Goal: Information Seeking & Learning: Learn about a topic

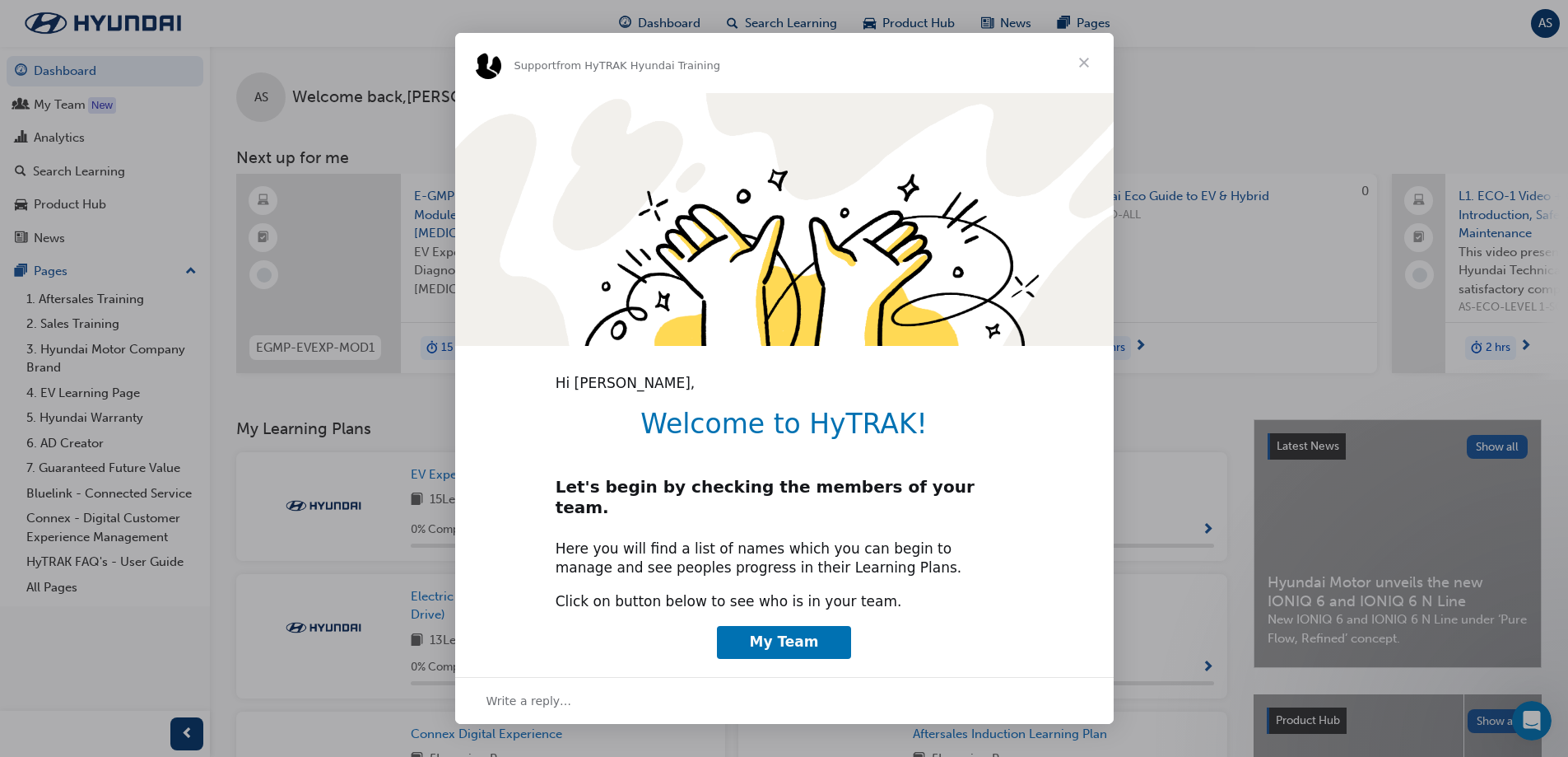
click at [1084, 65] on span "Close" at bounding box center [1084, 63] width 59 height 59
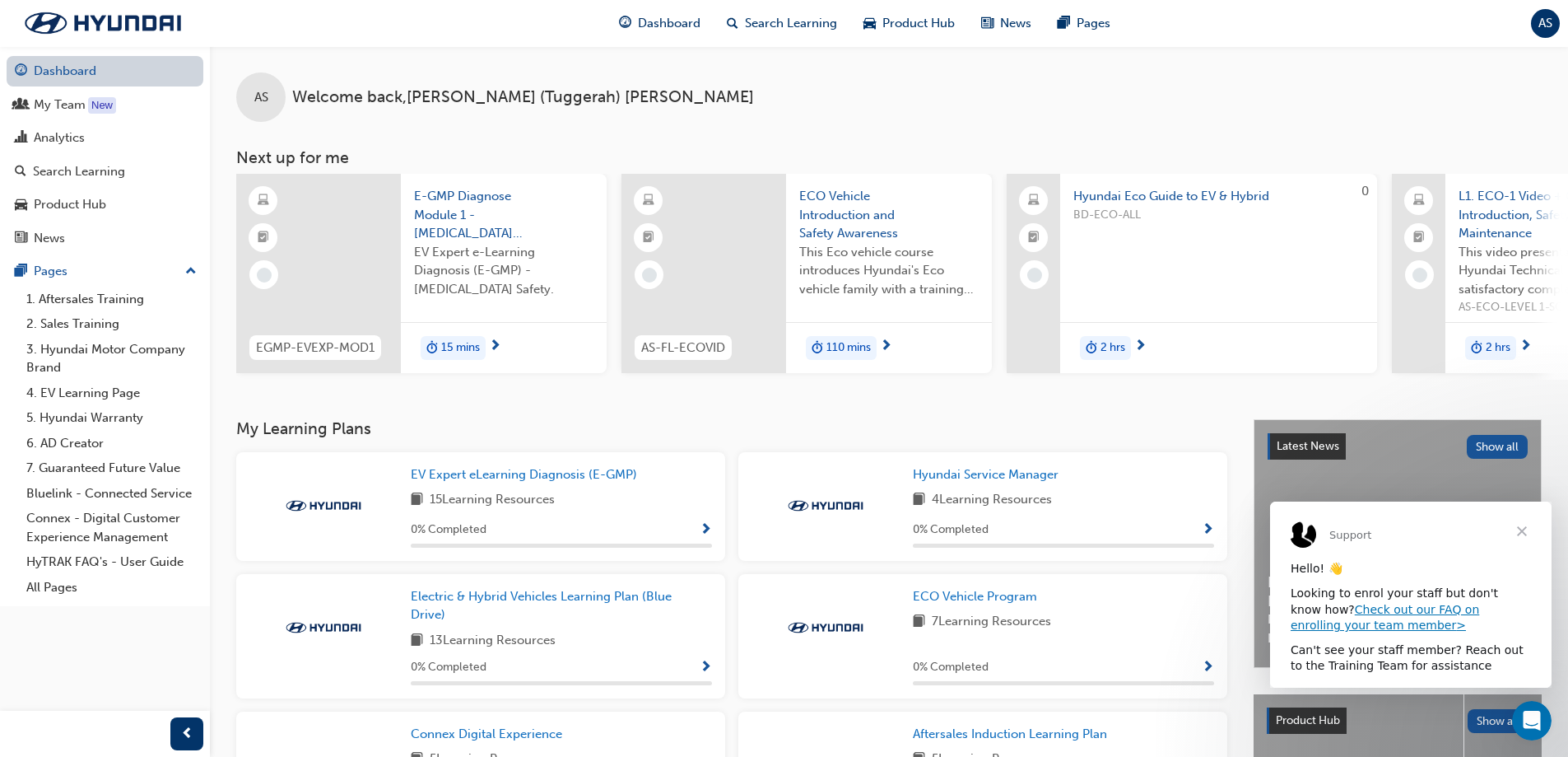
click at [60, 78] on link "Dashboard" at bounding box center [105, 71] width 197 height 30
click at [55, 72] on link "Dashboard" at bounding box center [105, 71] width 197 height 30
click at [986, 517] on div "Hyundai Service Manager 4 Learning Resources 0 % Completed" at bounding box center [1063, 506] width 301 height 82
click at [984, 480] on span "Hyundai Service Manager" at bounding box center [986, 474] width 145 height 15
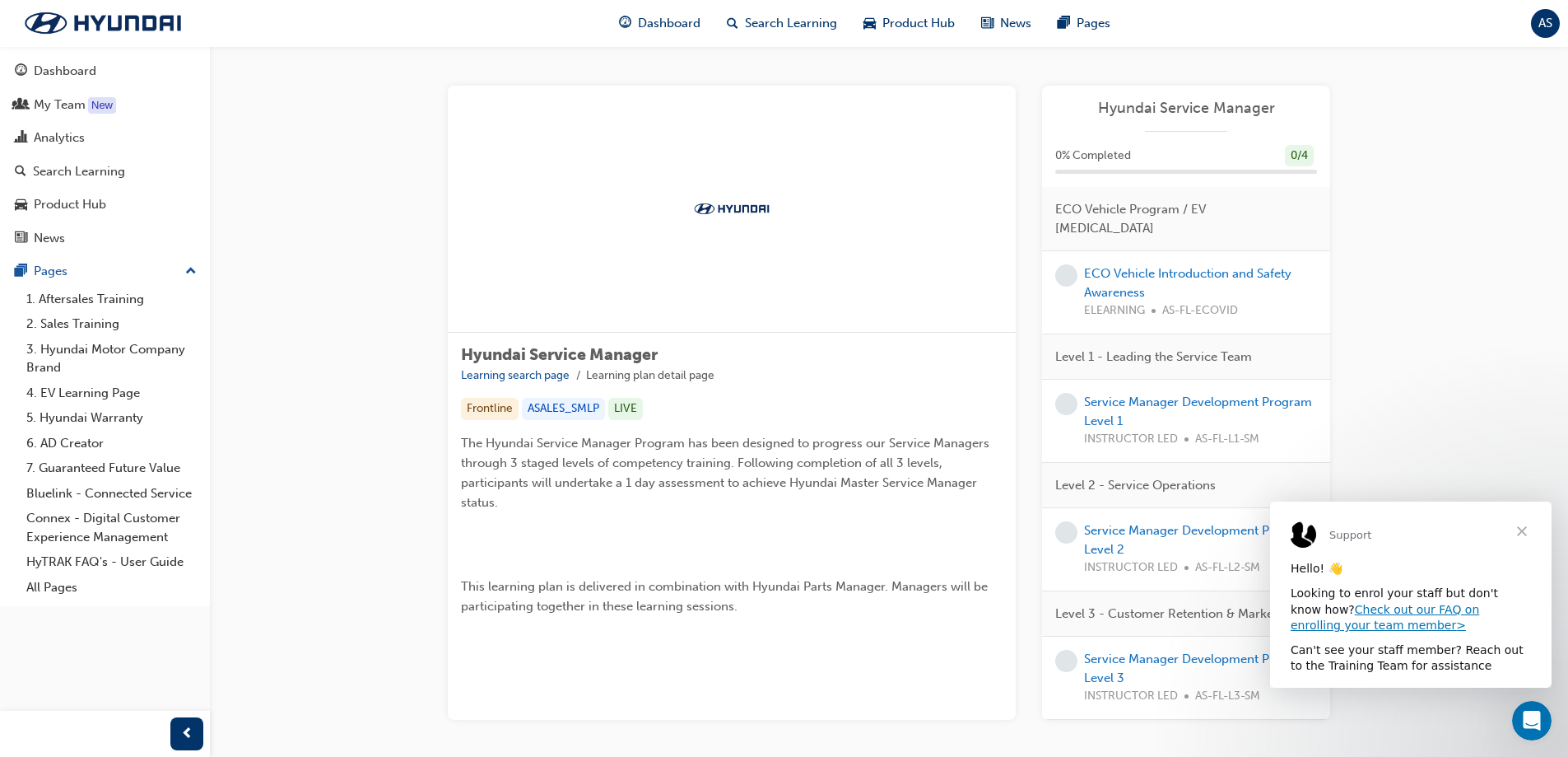
click at [1528, 530] on span "Close" at bounding box center [1522, 531] width 59 height 59
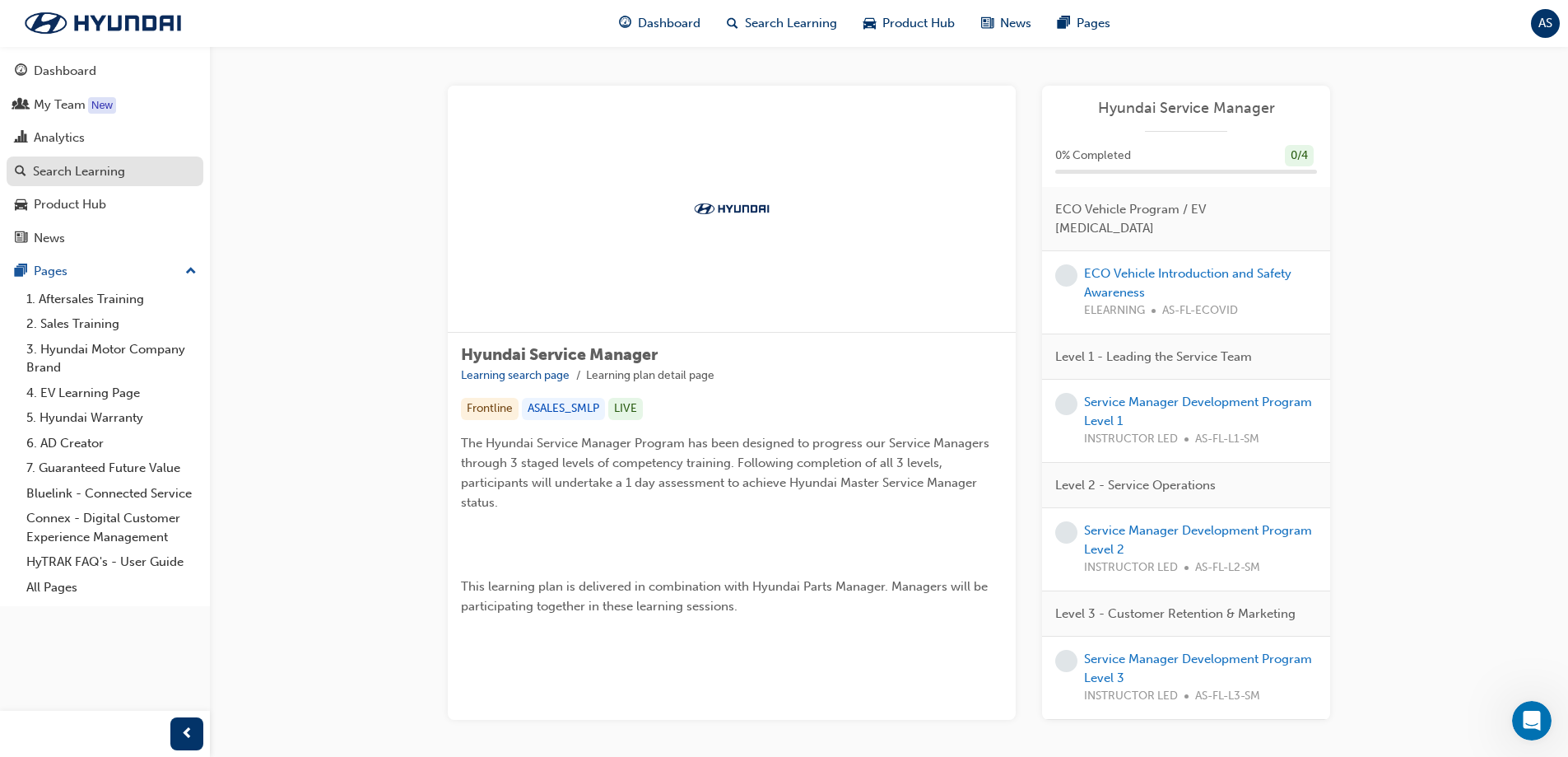
click at [52, 173] on div "Search Learning" at bounding box center [79, 172] width 92 height 19
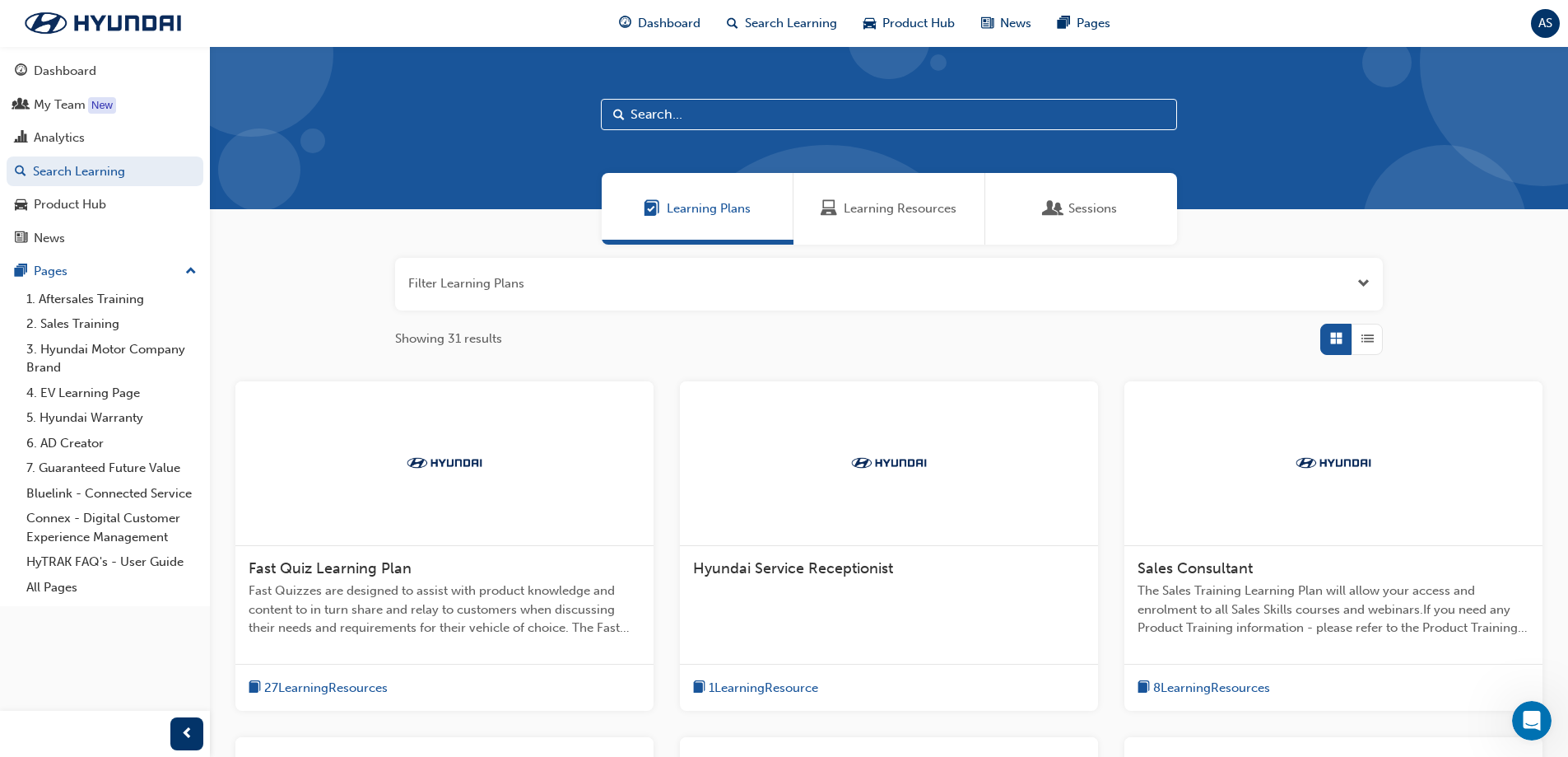
click at [642, 120] on input "text" at bounding box center [889, 114] width 576 height 31
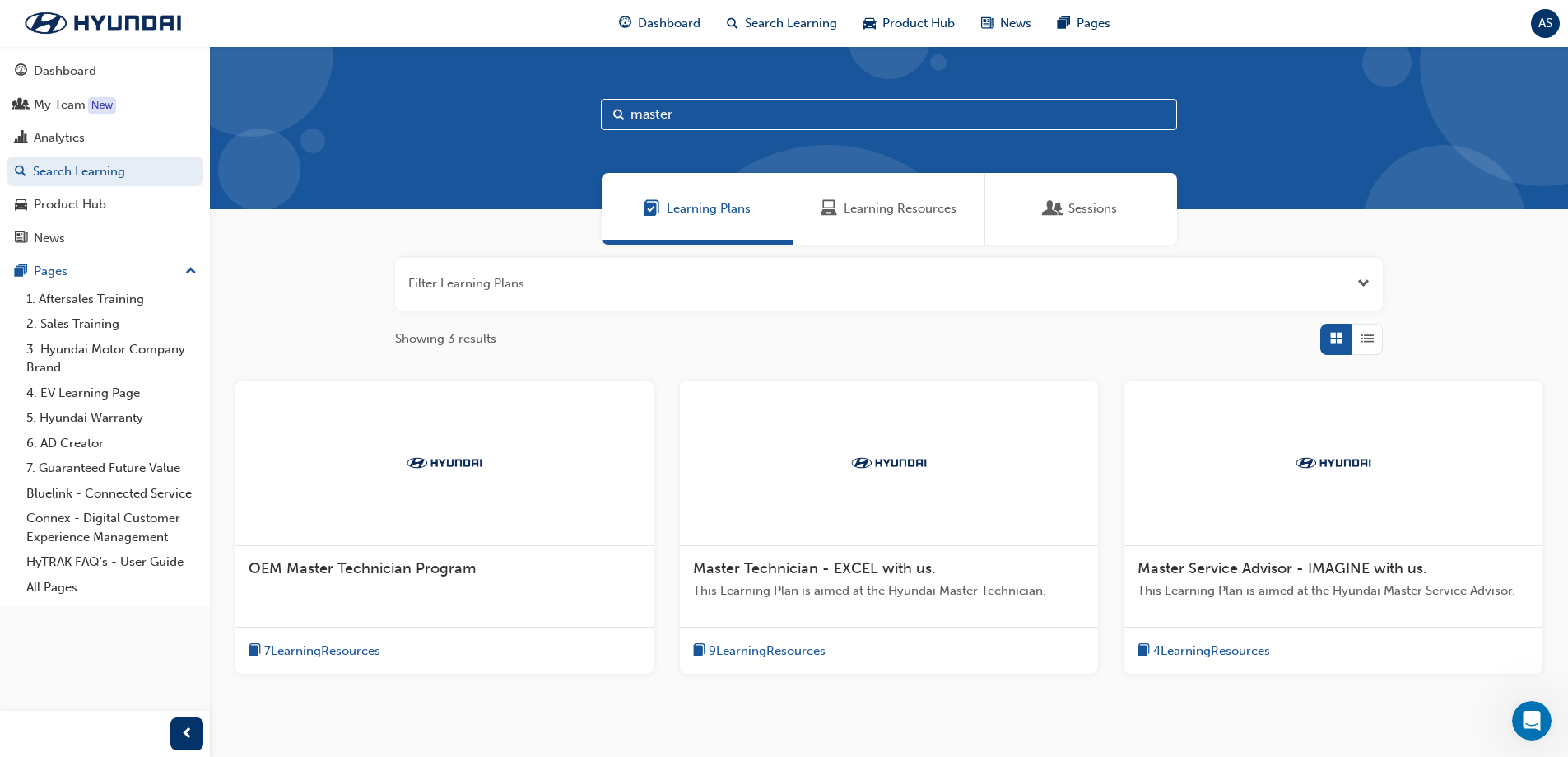
scroll to position [77, 0]
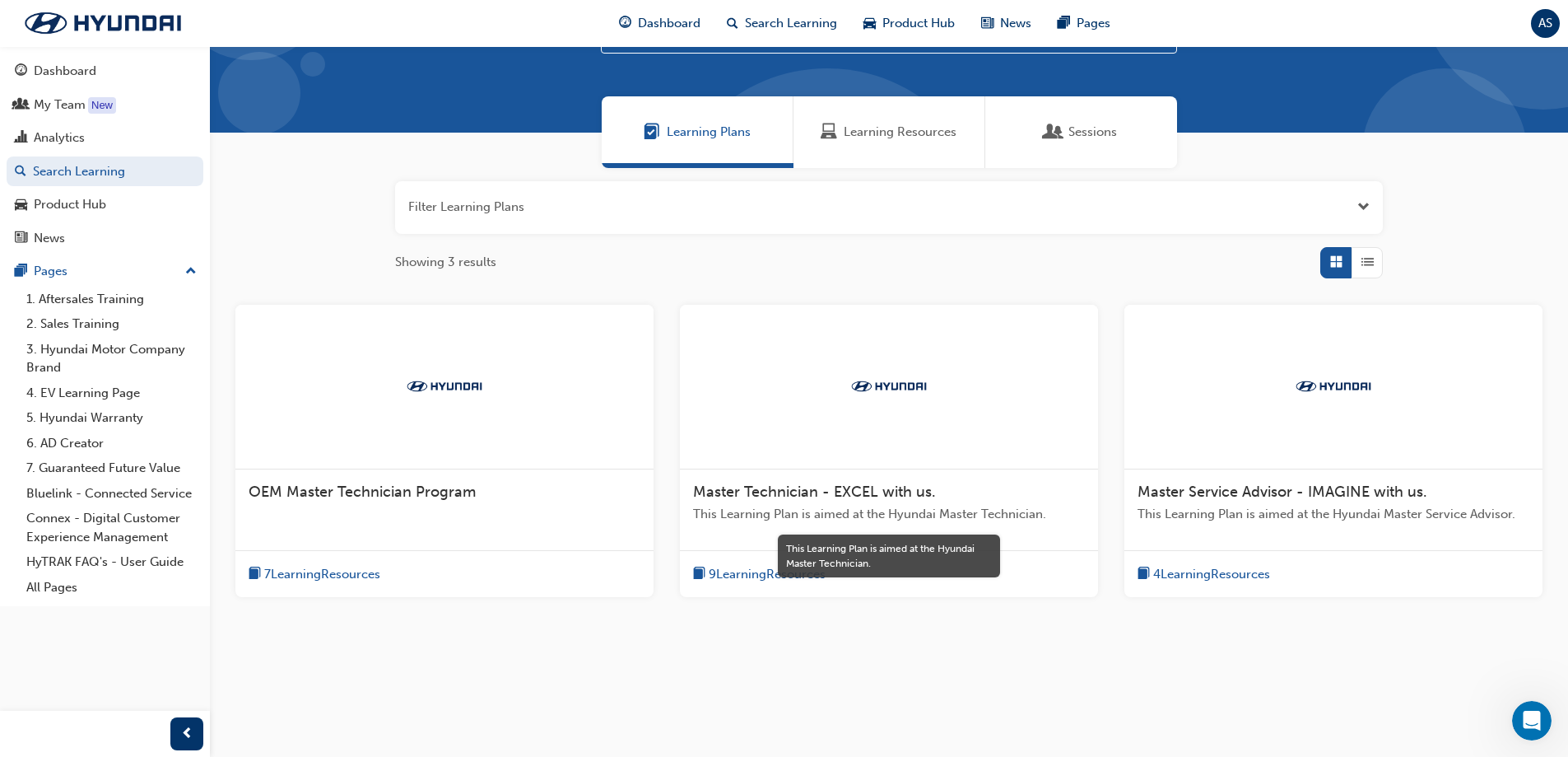
type input "master"
click at [921, 514] on span "This Learning Plan is aimed at the Hyundai Master Technician." at bounding box center [888, 514] width 391 height 19
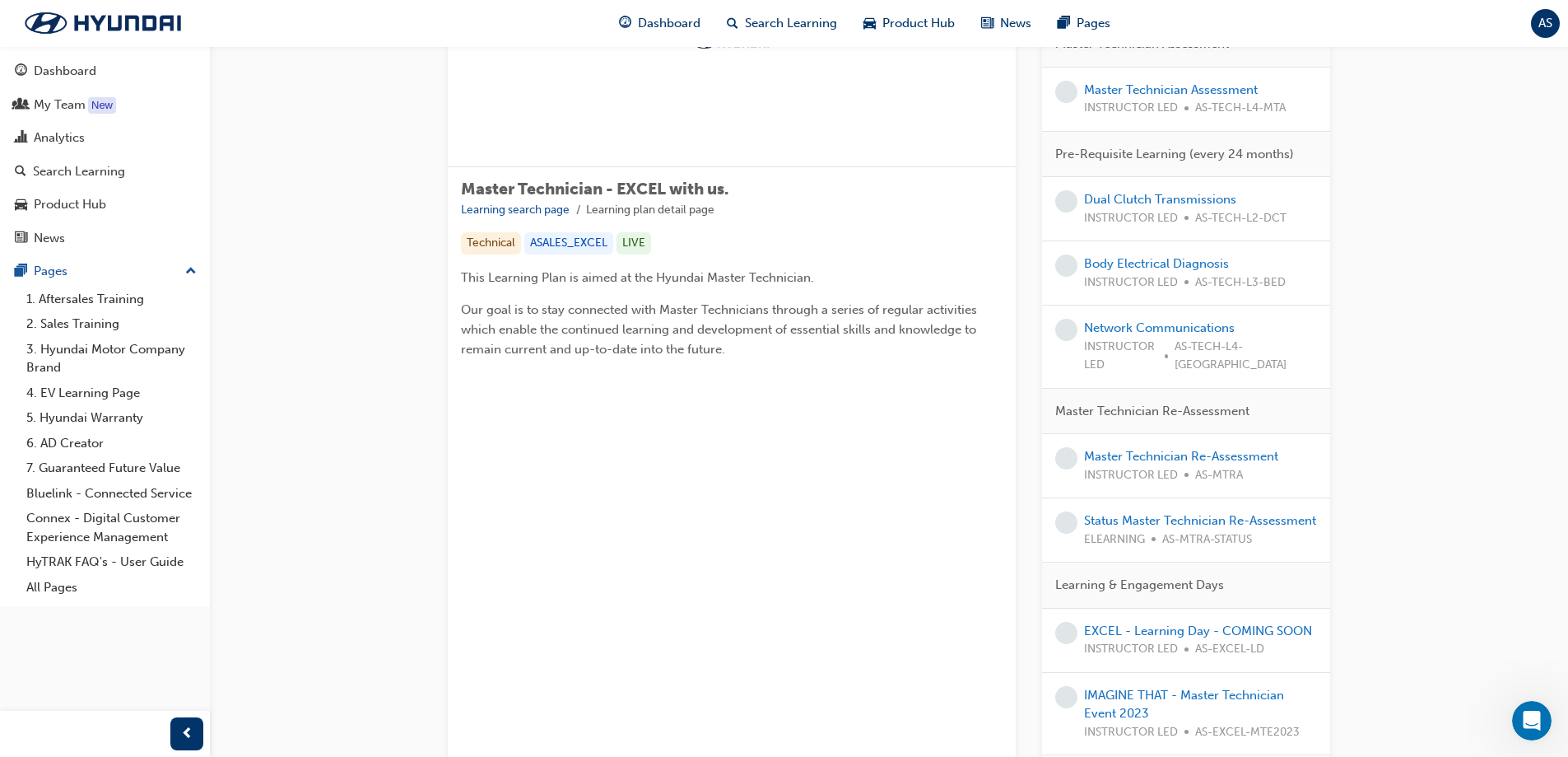
scroll to position [330, 0]
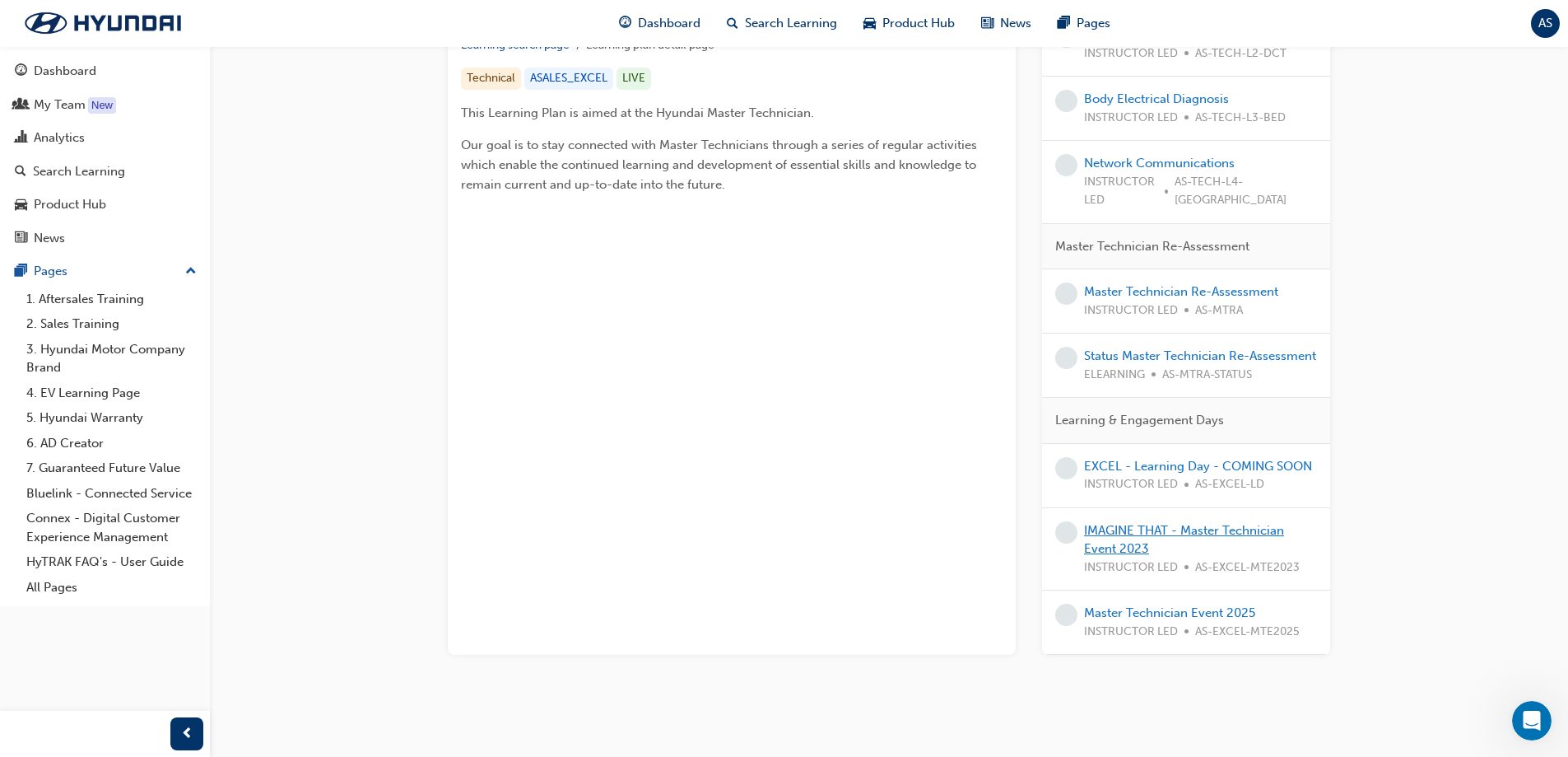
click at [1210, 523] on link "IMAGINE THAT - Master Technician Event 2023" at bounding box center [1183, 540] width 200 height 34
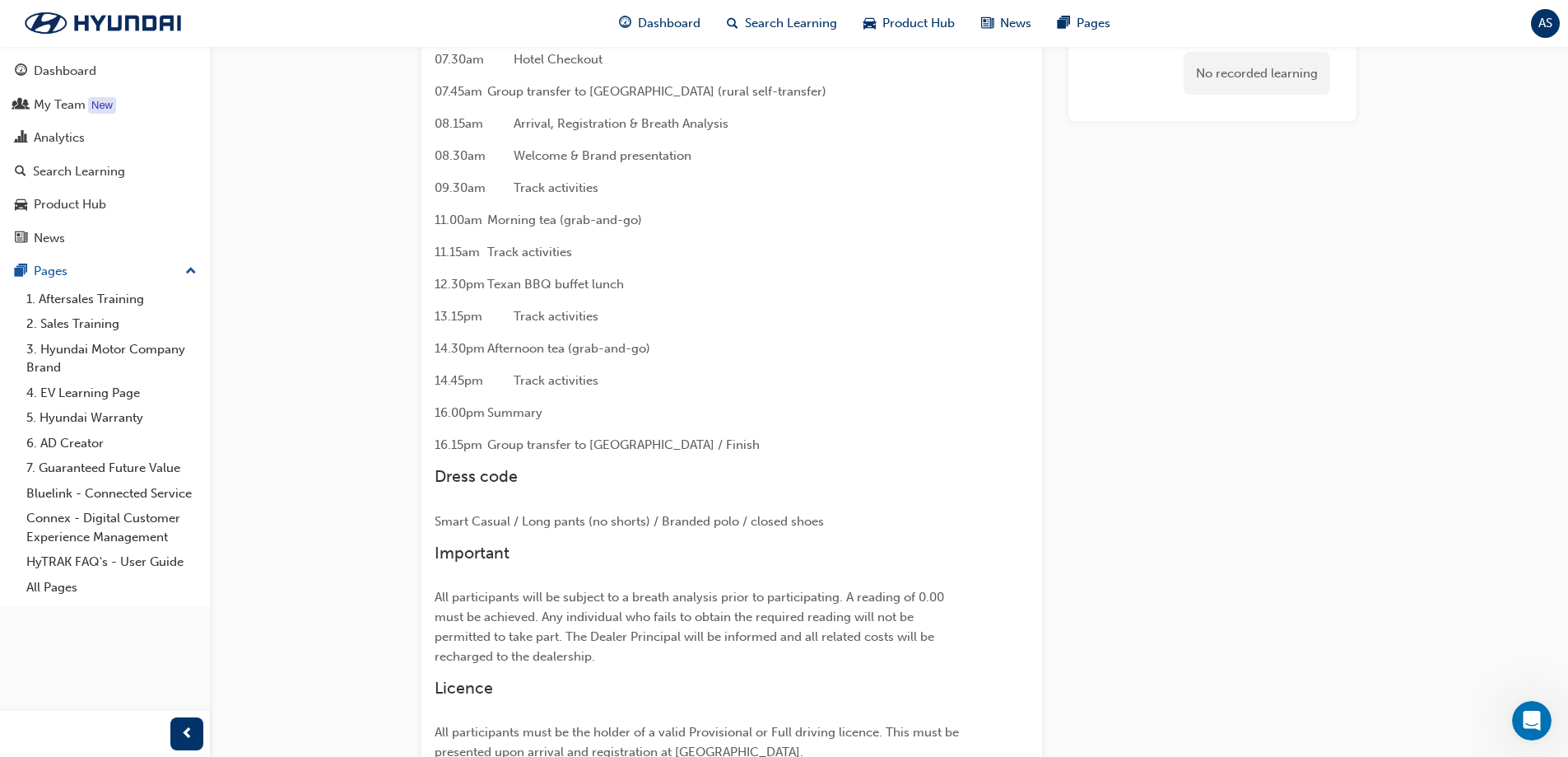
scroll to position [593, 0]
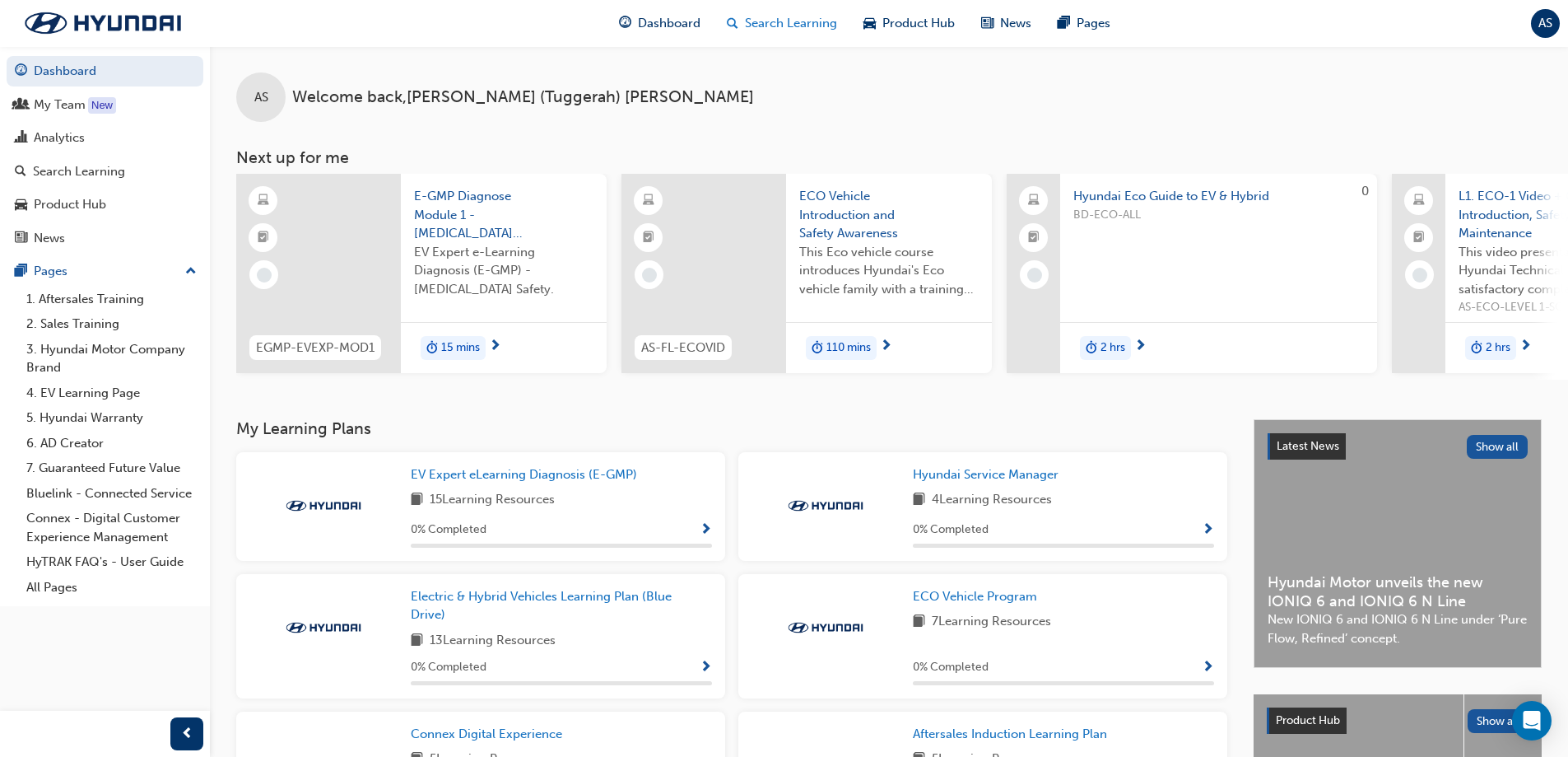
click at [780, 23] on span "Search Learning" at bounding box center [790, 24] width 92 height 19
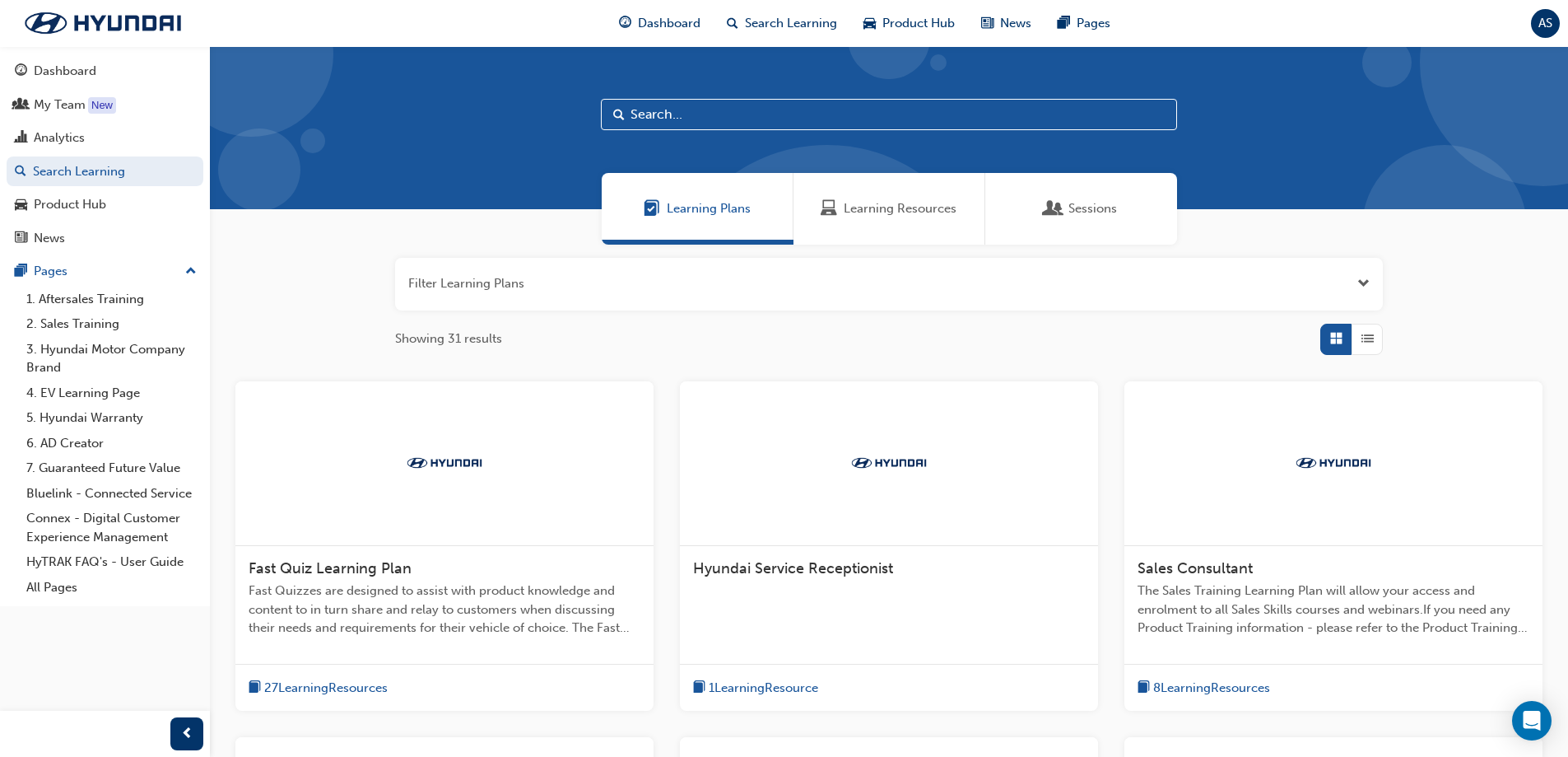
click at [730, 114] on input "text" at bounding box center [889, 114] width 576 height 31
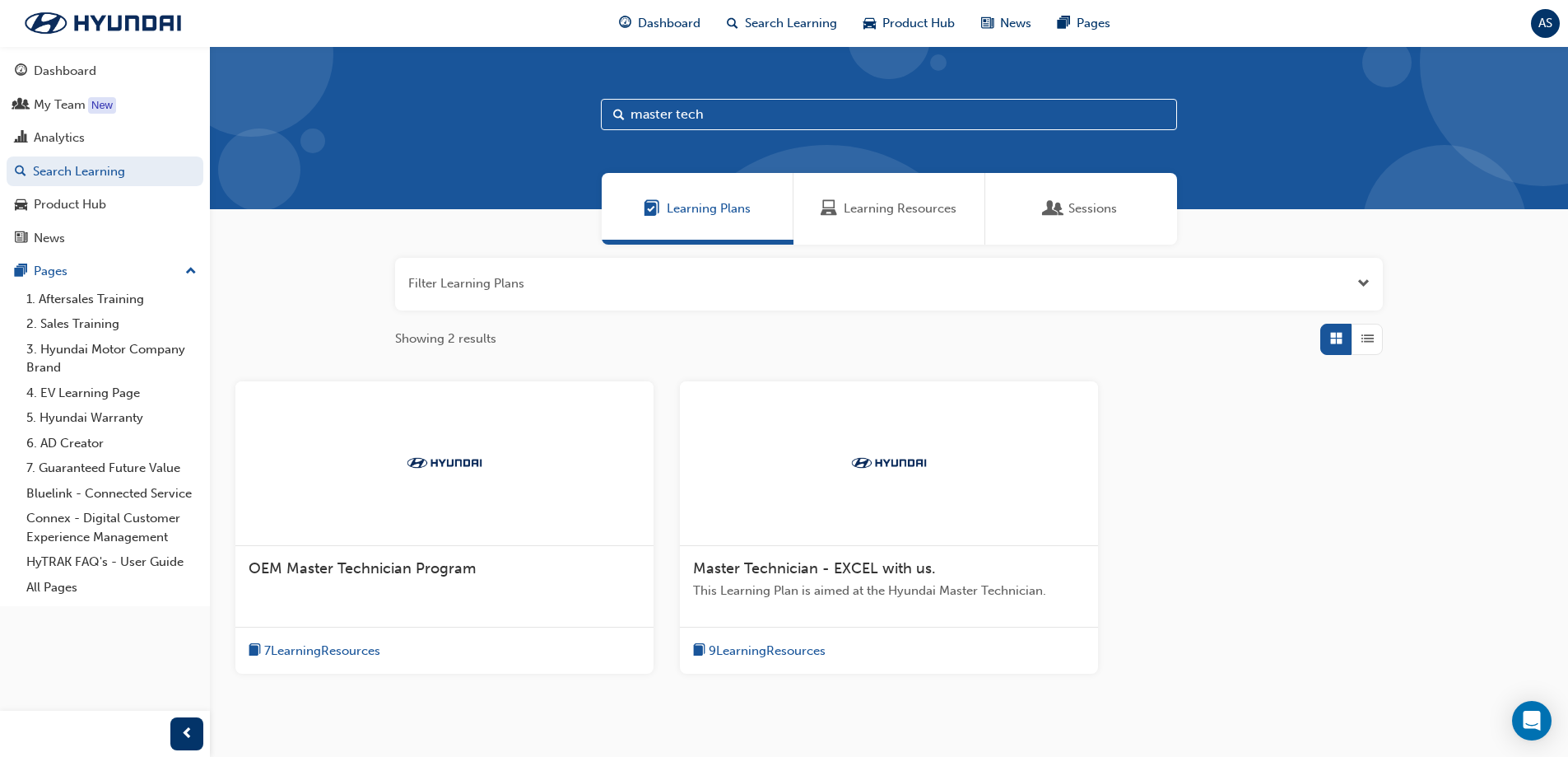
scroll to position [77, 0]
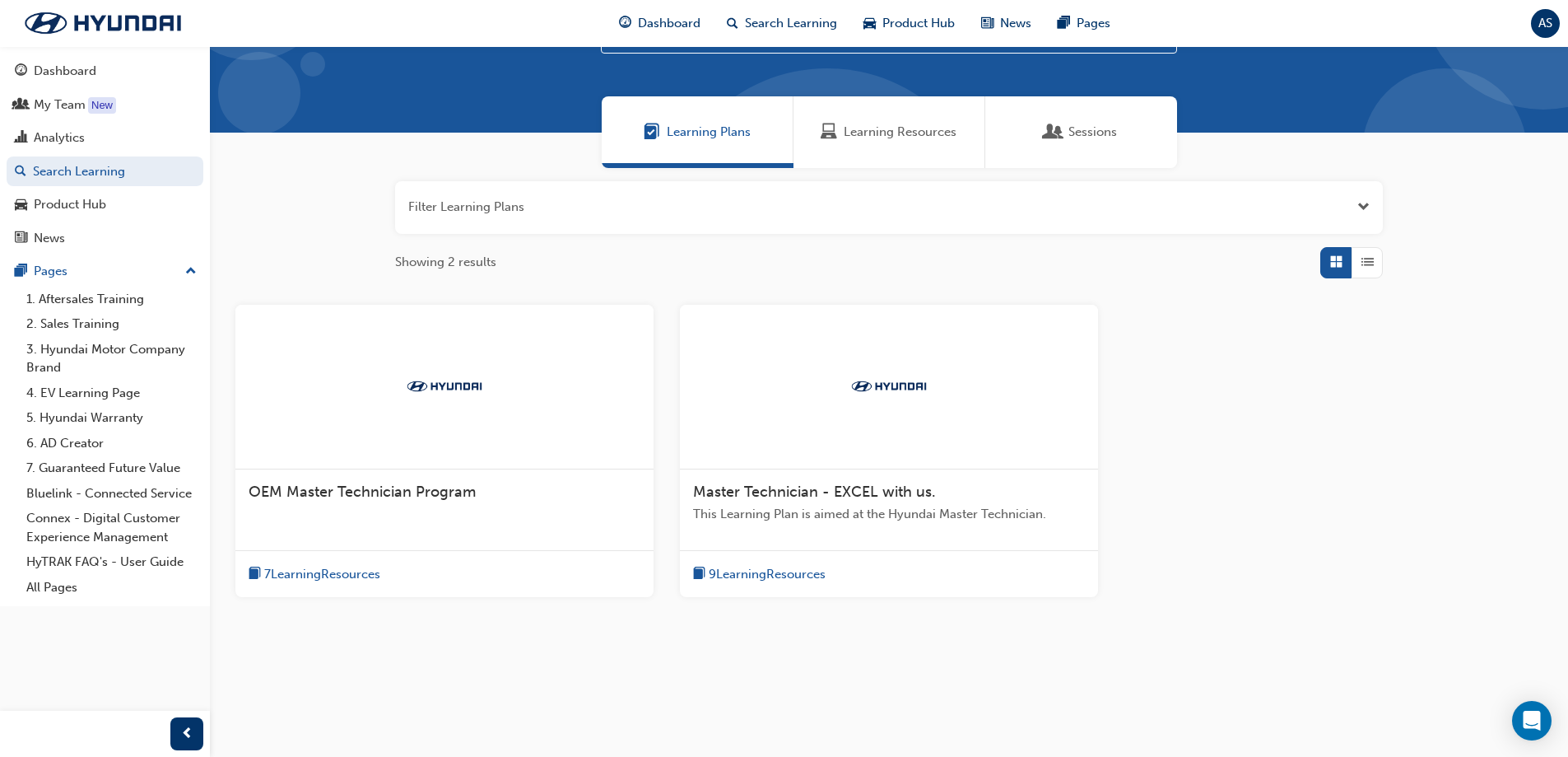
type input "master tech"
click at [879, 492] on span "Master Technician - EXCEL with us." at bounding box center [814, 491] width 243 height 18
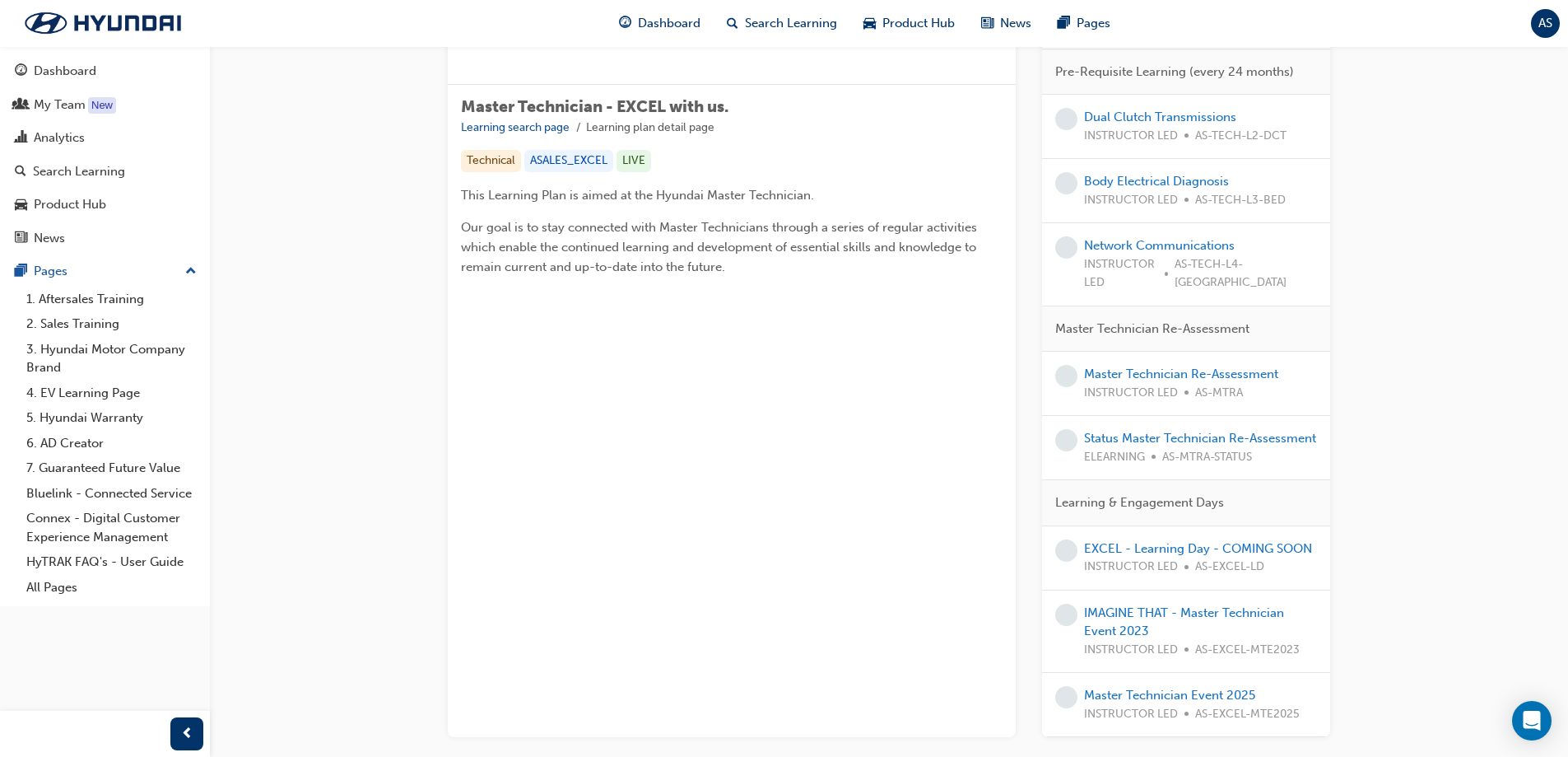
scroll to position [330, 0]
